Goal: Transaction & Acquisition: Purchase product/service

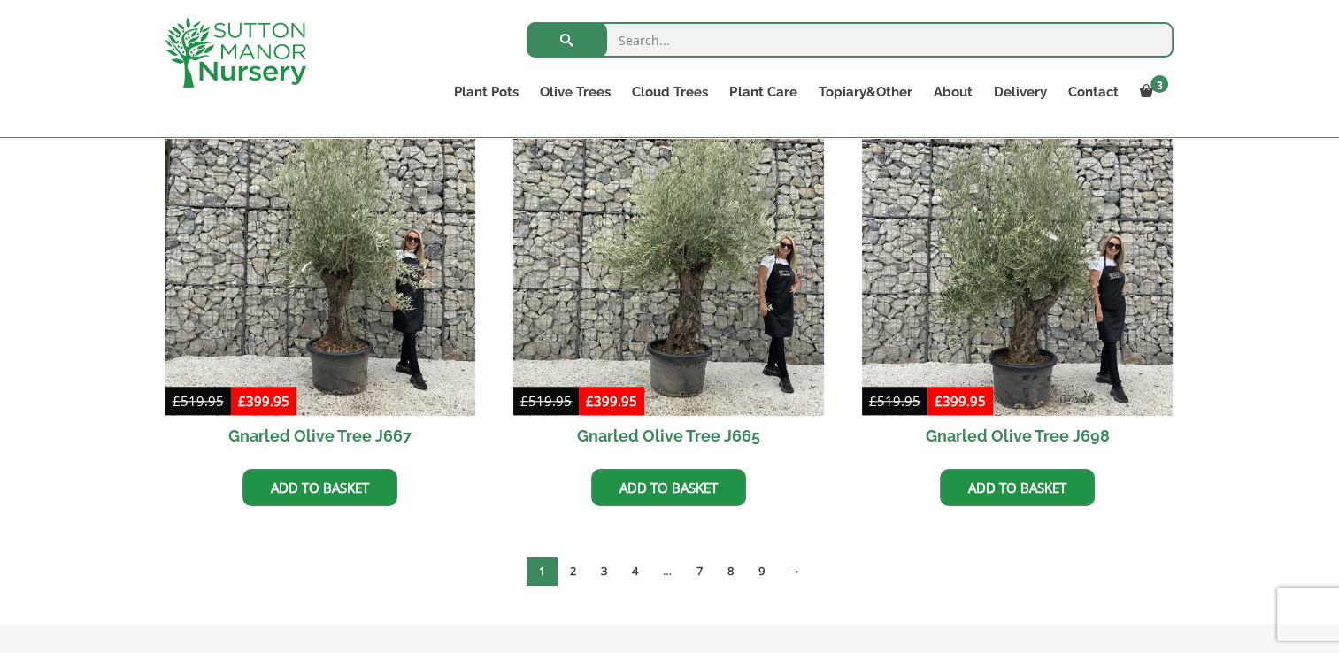
scroll to position [1357, 0]
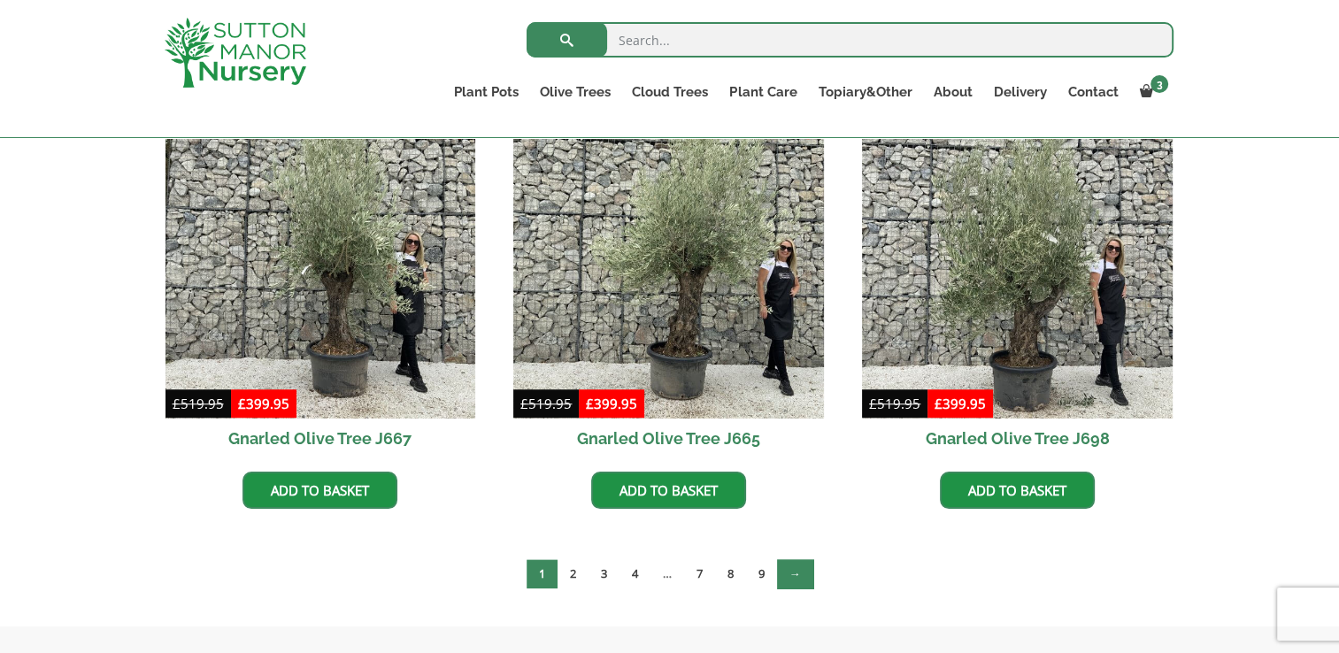
click at [797, 571] on link "→" at bounding box center [795, 573] width 36 height 29
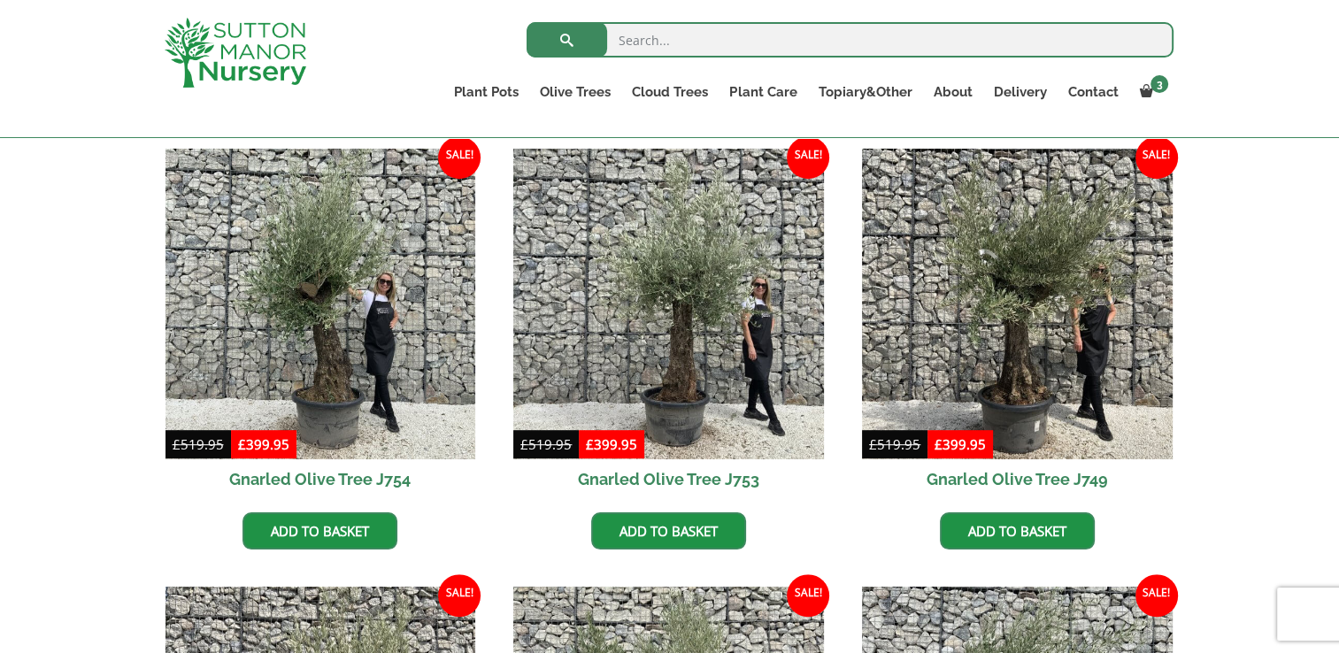
scroll to position [745, 0]
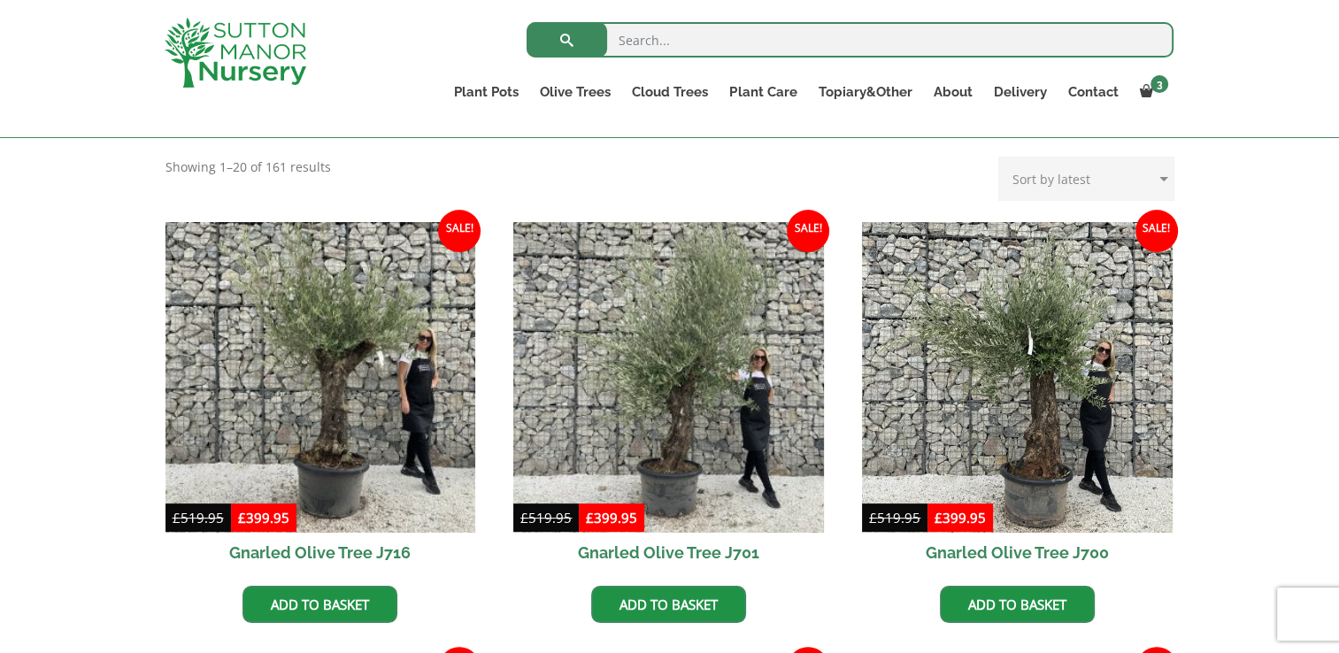
scroll to position [361, 0]
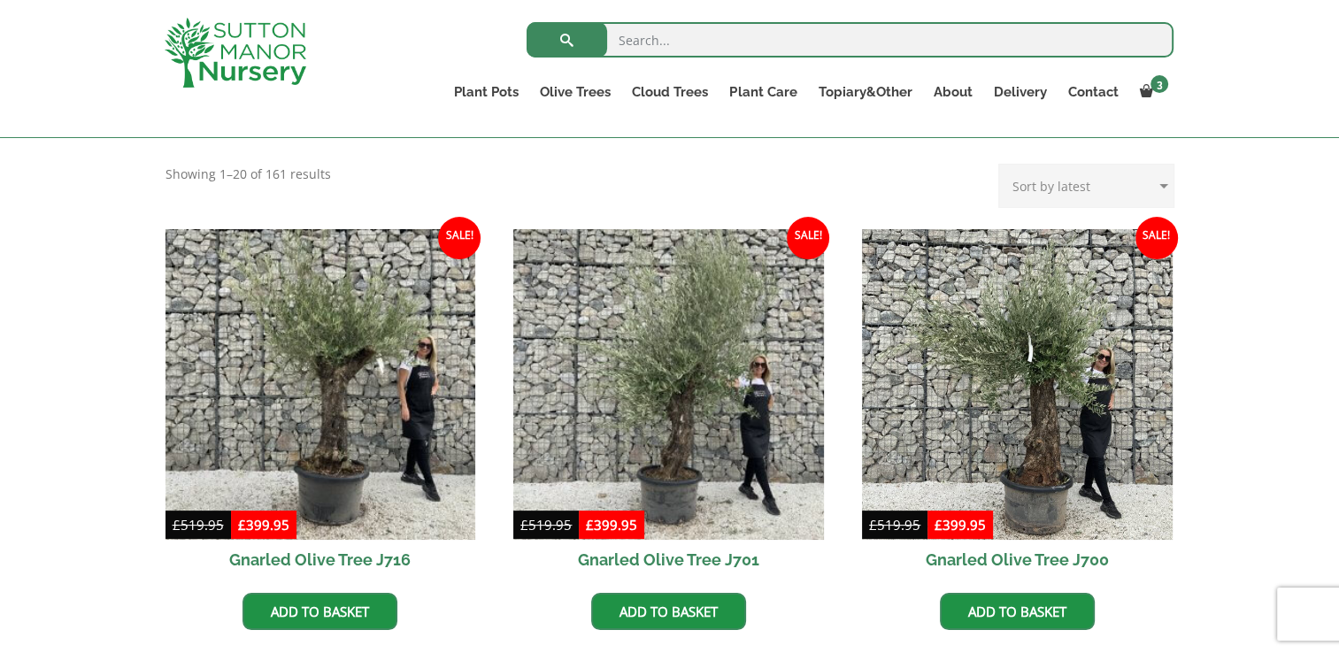
click at [676, 564] on h2 "Gnarled Olive Tree J701" at bounding box center [668, 560] width 311 height 40
